Goal: Use online tool/utility: Utilize a website feature to perform a specific function

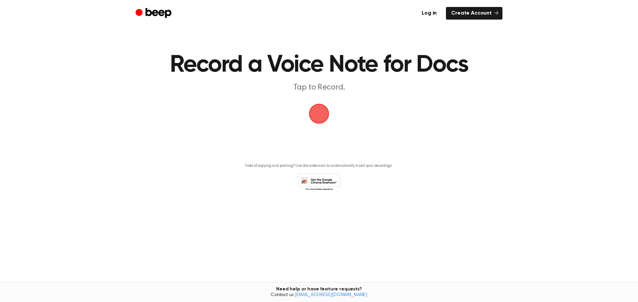
drag, startPoint x: 365, startPoint y: 208, endPoint x: 367, endPoint y: 212, distance: 4.5
click at [367, 212] on main "Record a Voice Note for Docs Tap to Record. Tired of copying and pasting? Use t…" at bounding box center [319, 135] width 638 height 271
click at [327, 114] on span "button" at bounding box center [318, 114] width 19 height 19
